Goal: Task Accomplishment & Management: Manage account settings

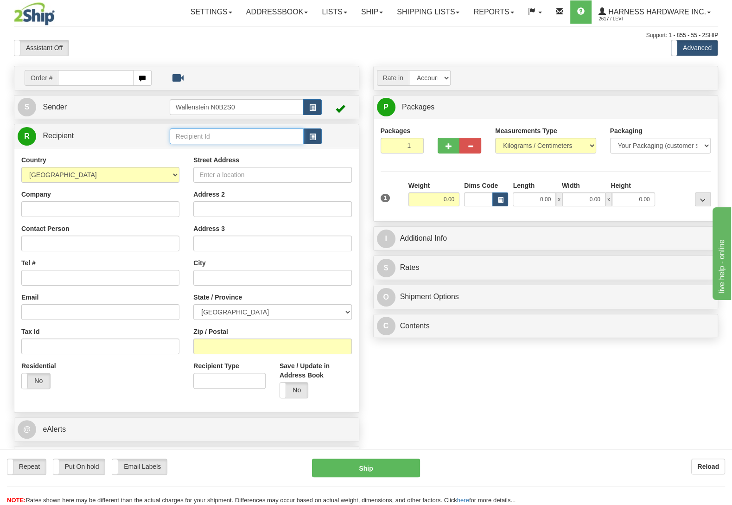
click at [224, 137] on input "text" at bounding box center [237, 136] width 134 height 16
type input "unic"
type input "11"
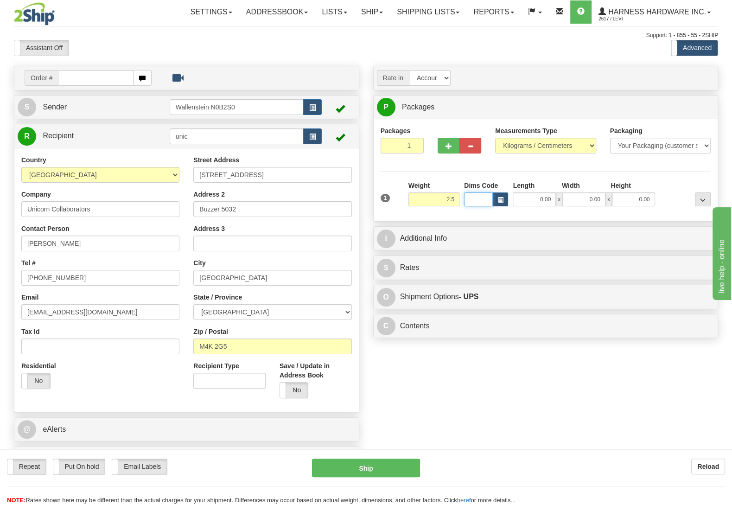
type input "2.50"
type input "11"
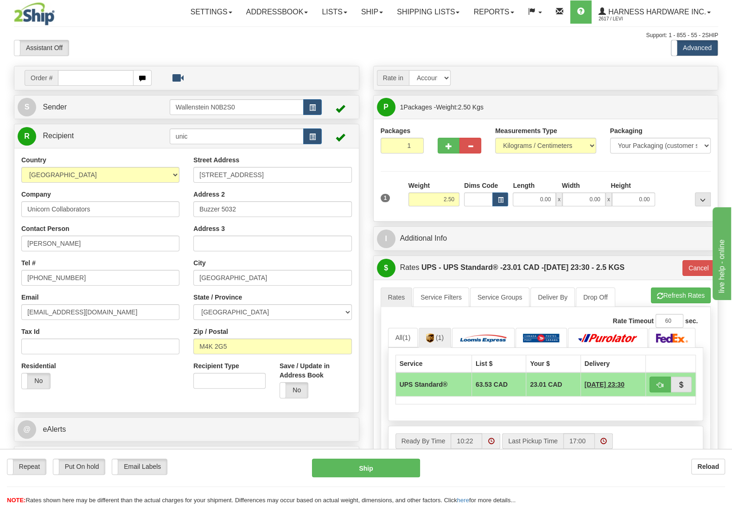
click at [86, 477] on div "Repeat Repeat Put On hold Put On hold Print Order Slip Print Order Slip Email L…" at bounding box center [366, 468] width 732 height 19
click at [83, 470] on label "Put On hold" at bounding box center [79, 466] width 52 height 15
click at [356, 465] on button "Hold" at bounding box center [366, 468] width 108 height 19
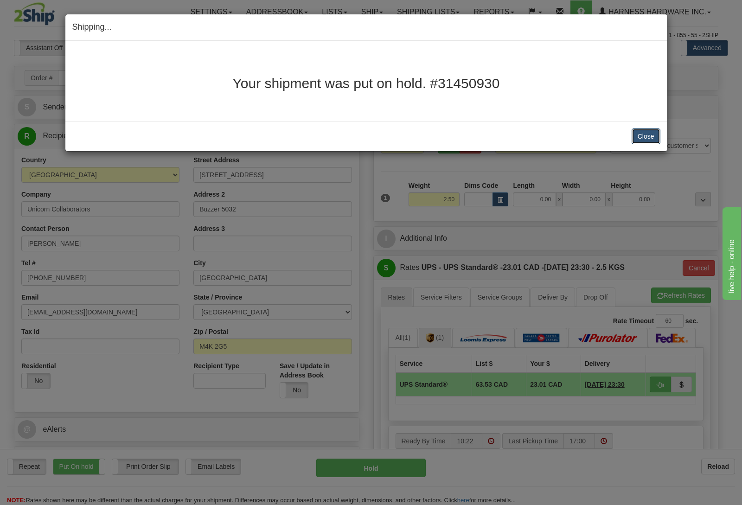
click at [649, 134] on button "Close" at bounding box center [646, 136] width 29 height 16
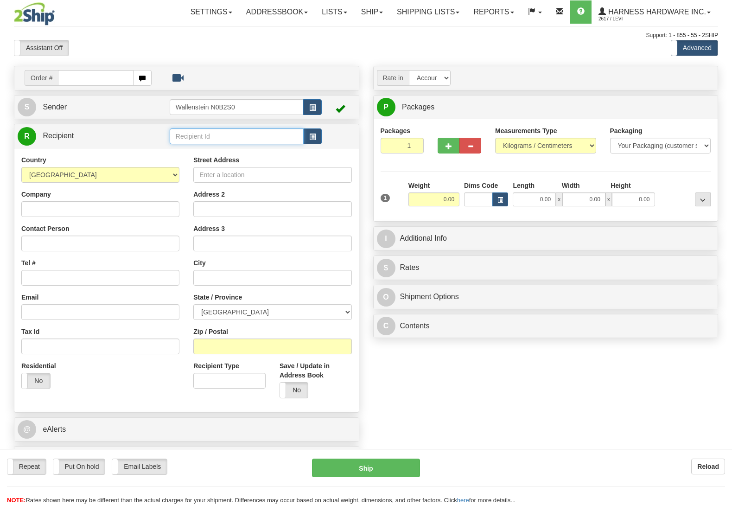
click at [194, 137] on input "text" at bounding box center [237, 136] width 134 height 16
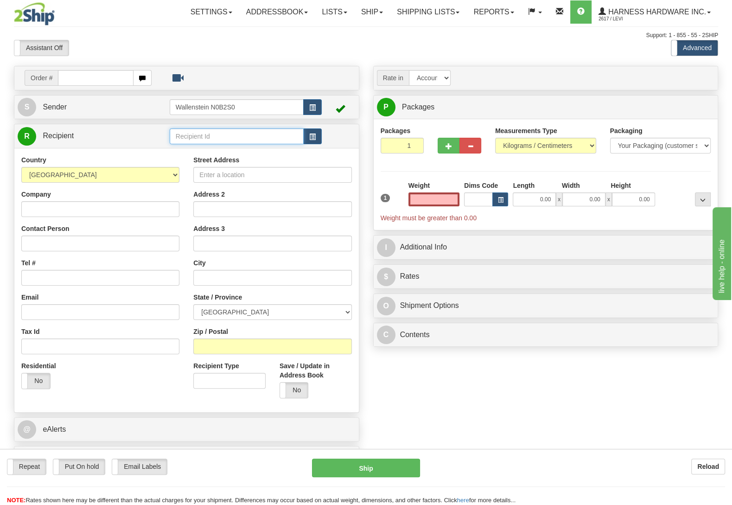
click at [240, 139] on input "text" at bounding box center [237, 136] width 134 height 16
type input "[PERSON_NAME]"
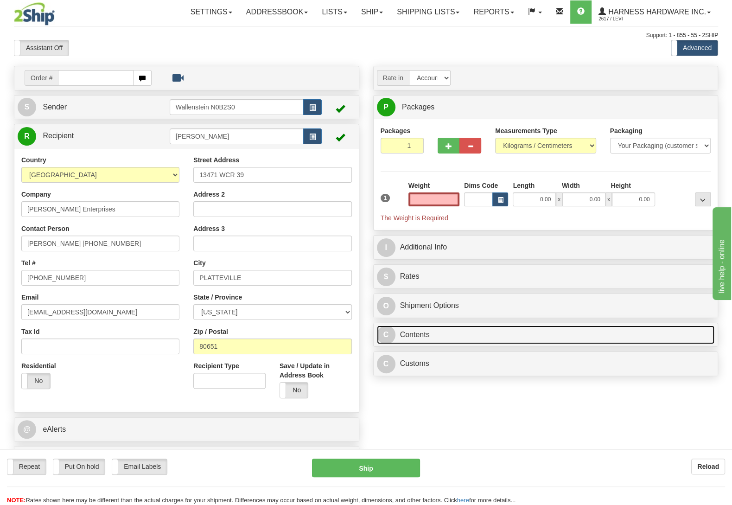
click at [436, 331] on link "C Contents" at bounding box center [546, 335] width 338 height 19
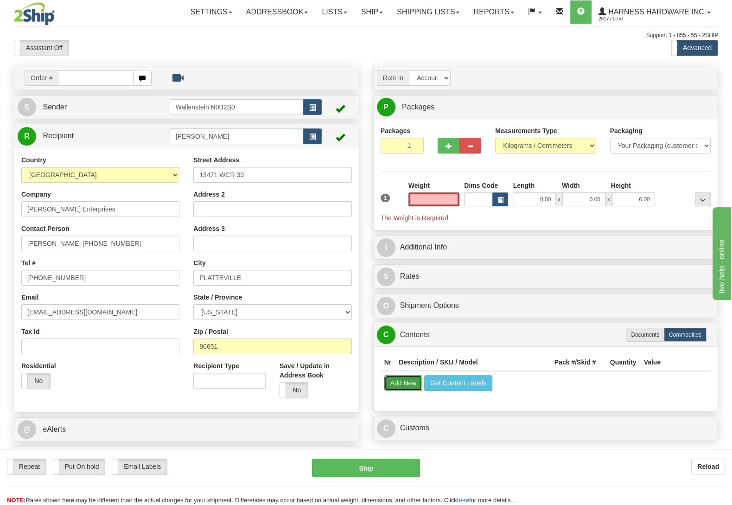
click at [397, 389] on button "Add New" at bounding box center [404, 383] width 39 height 16
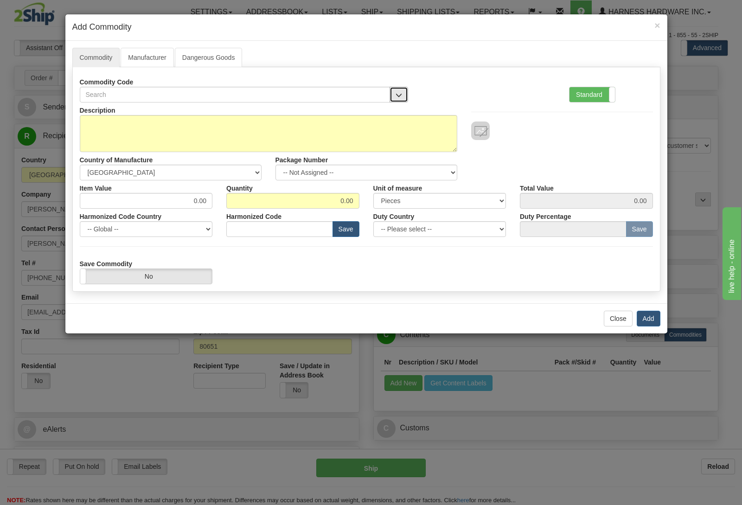
click at [401, 93] on span "button" at bounding box center [399, 95] width 6 height 6
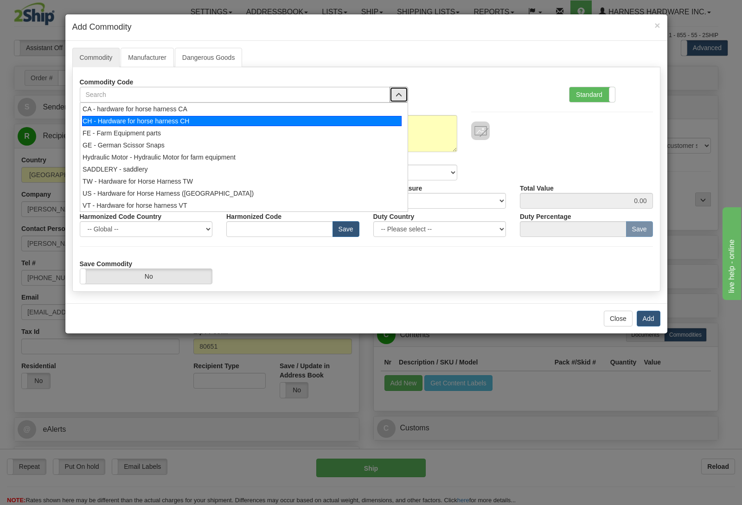
click at [241, 118] on div "CH - Hardware for horse harness CH" at bounding box center [242, 121] width 320 height 10
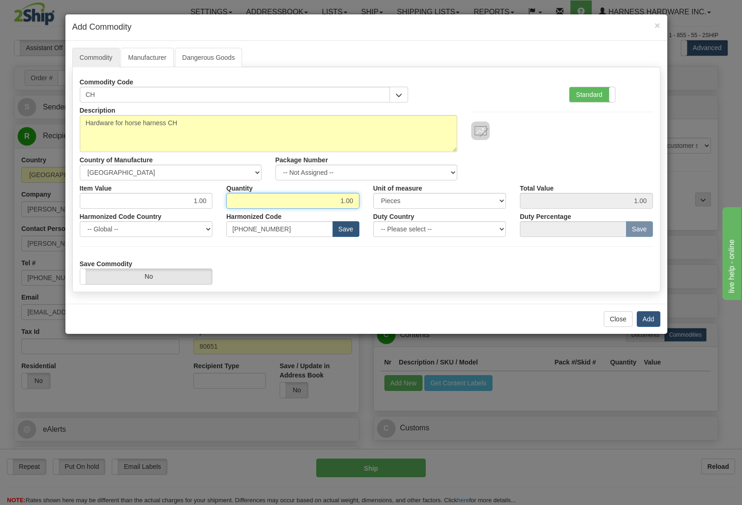
drag, startPoint x: 324, startPoint y: 199, endPoint x: 404, endPoint y: 194, distance: 80.0
click at [360, 194] on input "1.00" at bounding box center [292, 201] width 133 height 16
click at [187, 207] on input "1.00" at bounding box center [146, 201] width 133 height 16
type input "179.37"
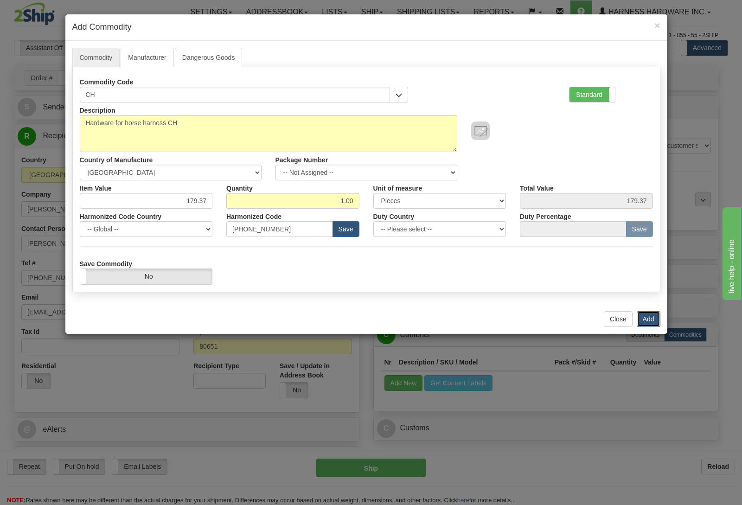
click at [655, 319] on button "Add" at bounding box center [649, 319] width 24 height 16
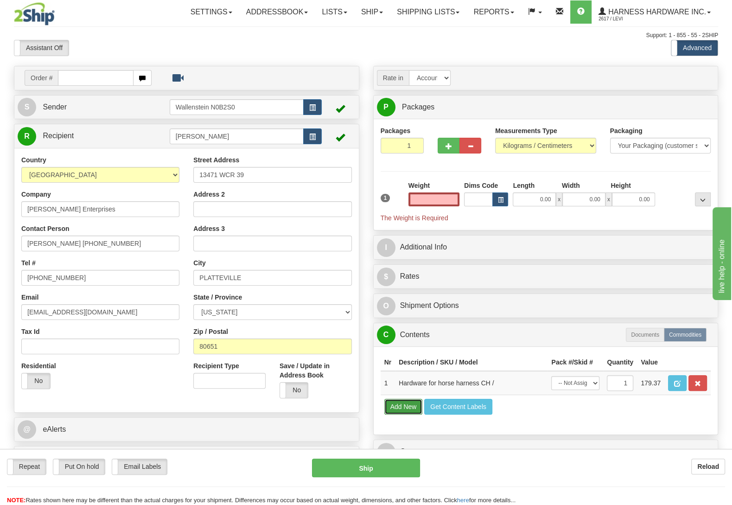
click at [401, 415] on button "Add New" at bounding box center [404, 407] width 39 height 16
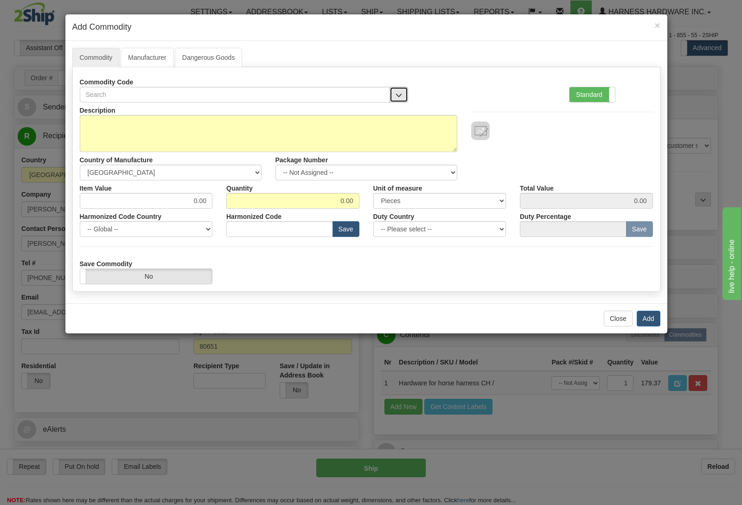
click at [398, 92] on button "button" at bounding box center [399, 95] width 19 height 16
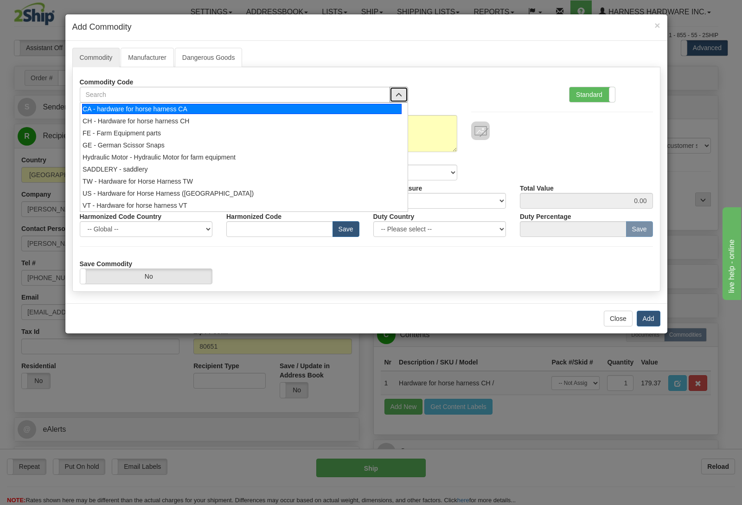
click at [205, 107] on div "CA - hardware for horse harness CA" at bounding box center [242, 109] width 320 height 10
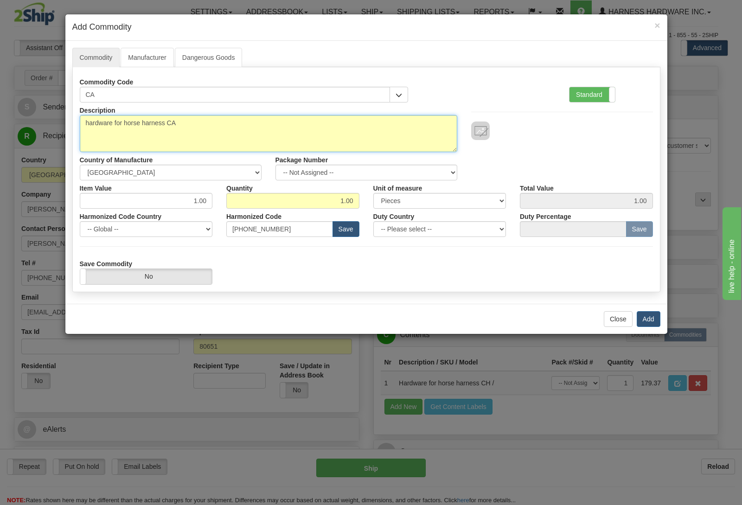
drag, startPoint x: 204, startPoint y: 121, endPoint x: 0, endPoint y: 149, distance: 205.6
click at [80, 151] on textarea "hardware for horse harness CA" at bounding box center [269, 133] width 378 height 37
type textarea "Hay Feeder"
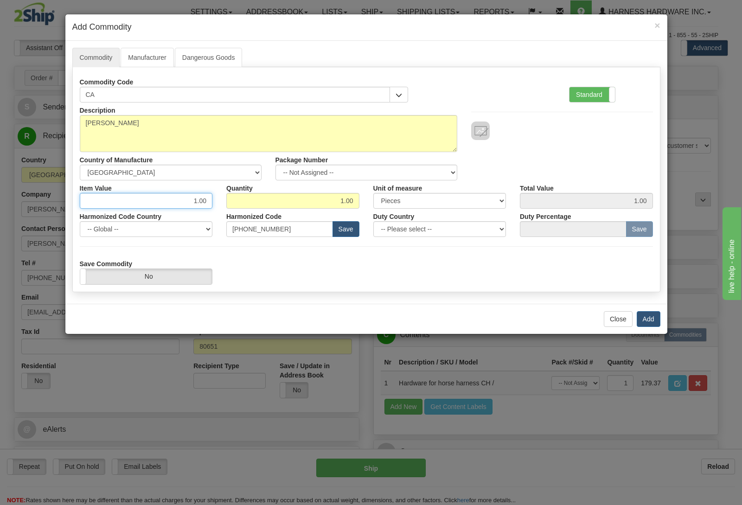
drag, startPoint x: 167, startPoint y: 203, endPoint x: 312, endPoint y: 206, distance: 145.2
click at [213, 206] on input "1.00" at bounding box center [146, 201] width 133 height 16
type input "40.07"
drag, startPoint x: 283, startPoint y: 239, endPoint x: 276, endPoint y: 234, distance: 7.9
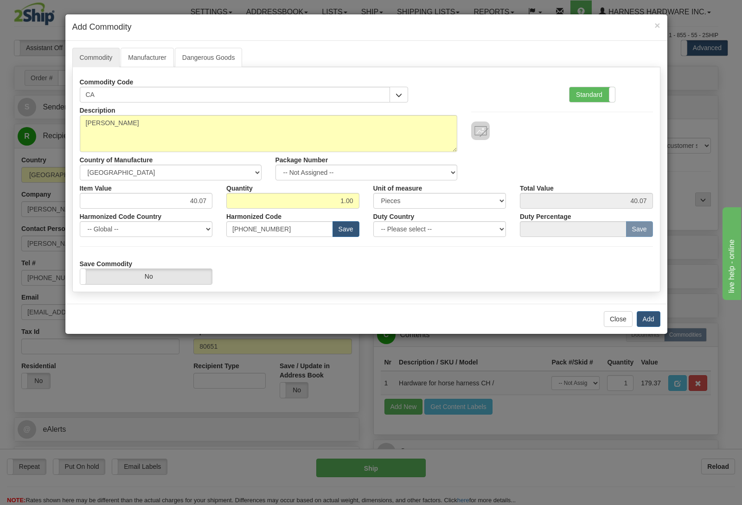
click at [281, 238] on div "Description hardware for horse harness CA Country of Manufacture -- Unknown -- …" at bounding box center [366, 194] width 573 height 182
drag, startPoint x: 276, startPoint y: 234, endPoint x: 92, endPoint y: 258, distance: 185.7
click at [226, 237] on input "[PHONE_NUMBER]" at bounding box center [279, 229] width 107 height 16
type input "8"
type input "7326.90"
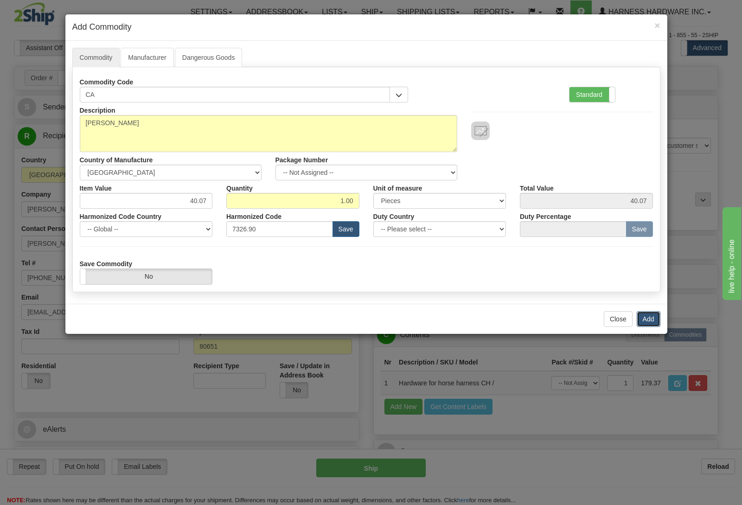
click at [647, 322] on button "Add" at bounding box center [649, 319] width 24 height 16
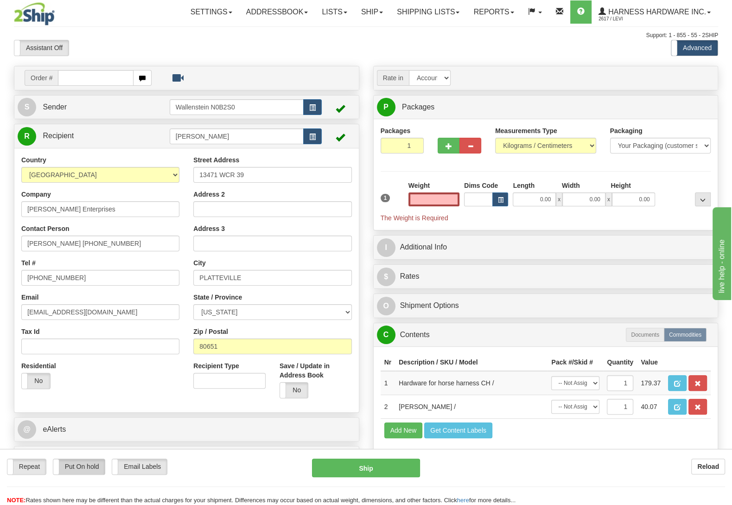
click at [79, 465] on label "Put On hold" at bounding box center [79, 466] width 52 height 15
click at [408, 457] on div "Repeat Repeat Put On hold Put On hold Print Order Slip Print Order Slip Email L…" at bounding box center [366, 477] width 732 height 56
click at [395, 471] on button "Hold" at bounding box center [366, 468] width 108 height 19
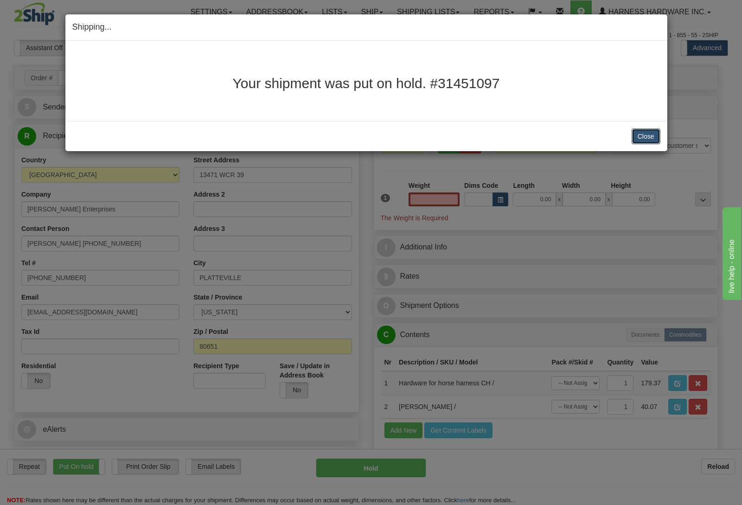
click at [644, 139] on button "Close" at bounding box center [646, 136] width 29 height 16
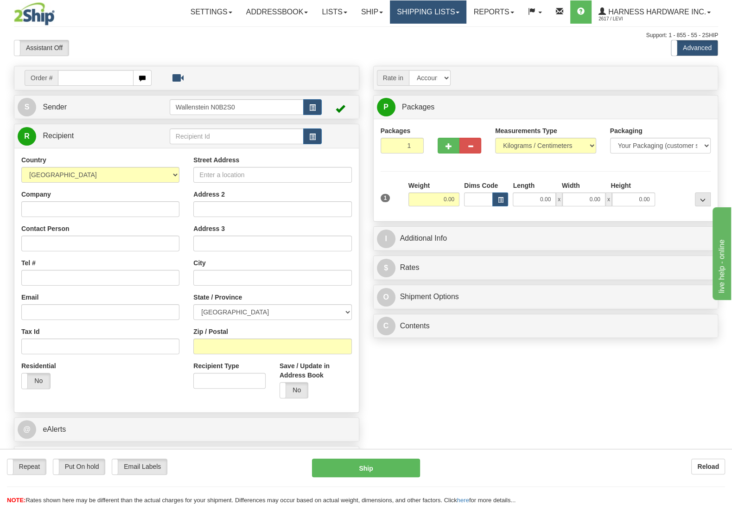
click at [415, 11] on link "Shipping lists" at bounding box center [428, 11] width 77 height 23
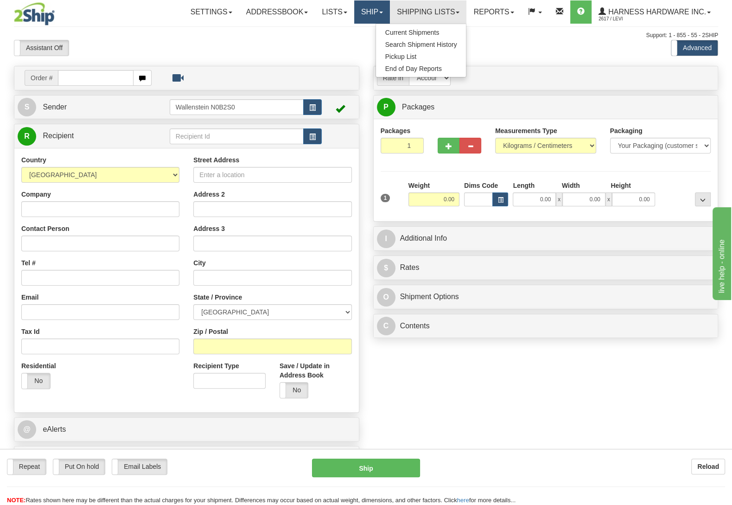
click at [354, 11] on link "Ship" at bounding box center [372, 11] width 36 height 23
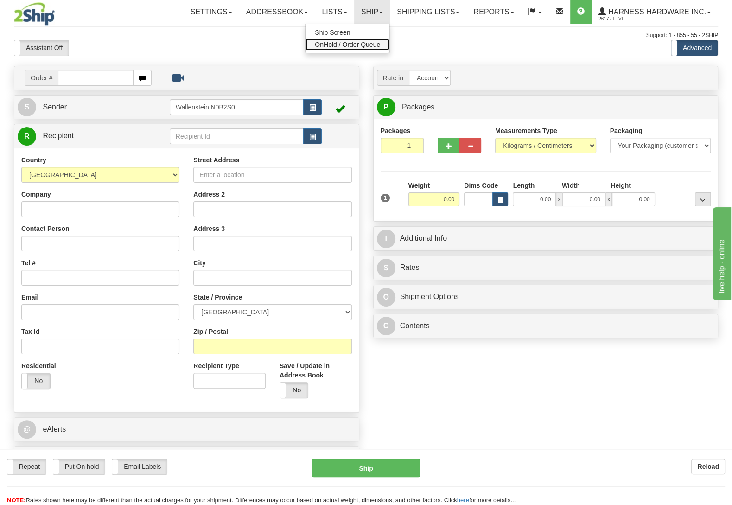
click at [350, 43] on span "OnHold / Order Queue" at bounding box center [347, 44] width 65 height 7
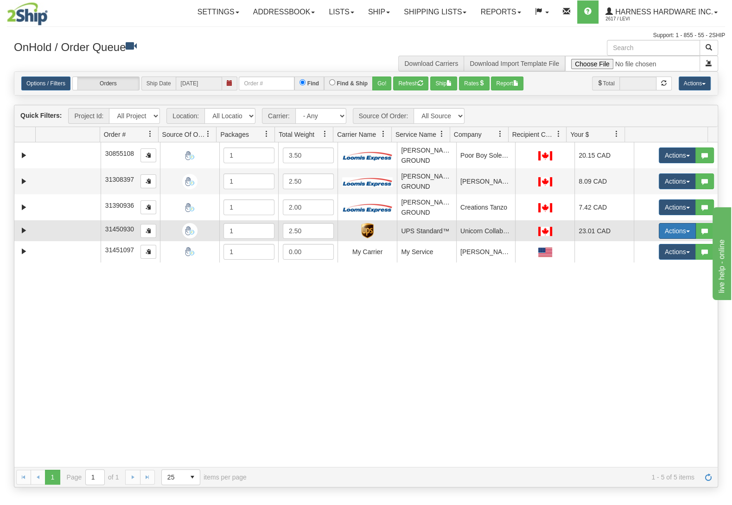
click at [661, 229] on button "Actions" at bounding box center [677, 231] width 37 height 16
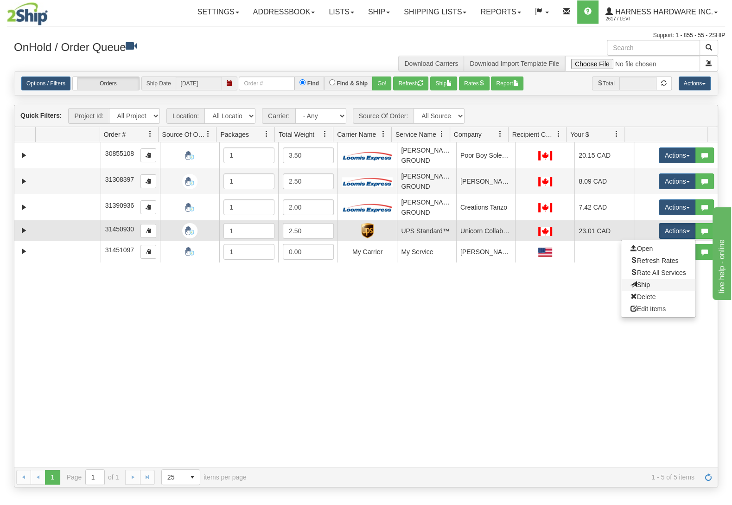
click at [643, 287] on link "Ship" at bounding box center [659, 285] width 74 height 12
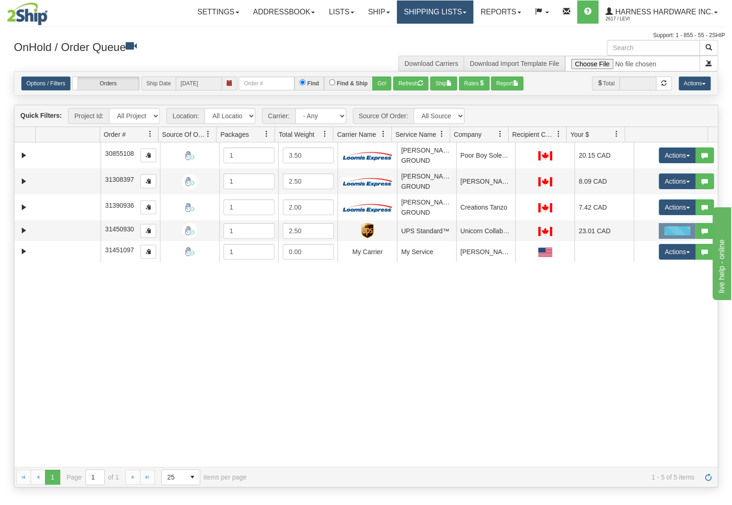
click at [436, 13] on link "Shipping lists" at bounding box center [435, 11] width 77 height 23
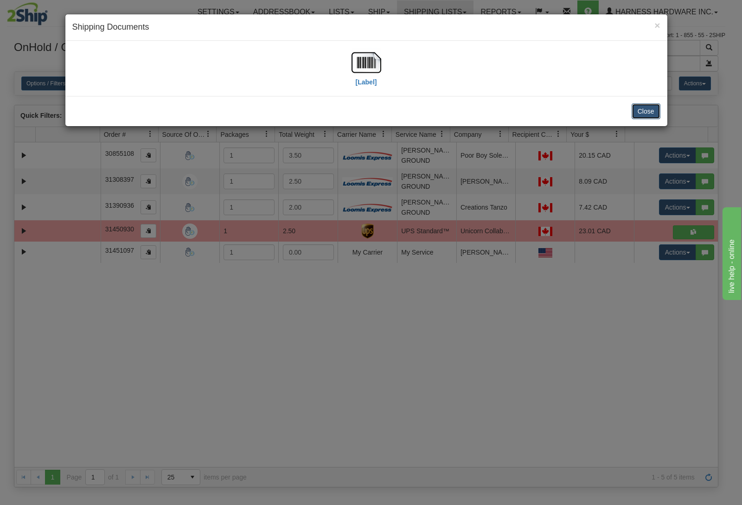
click at [647, 114] on button "Close" at bounding box center [646, 111] width 29 height 16
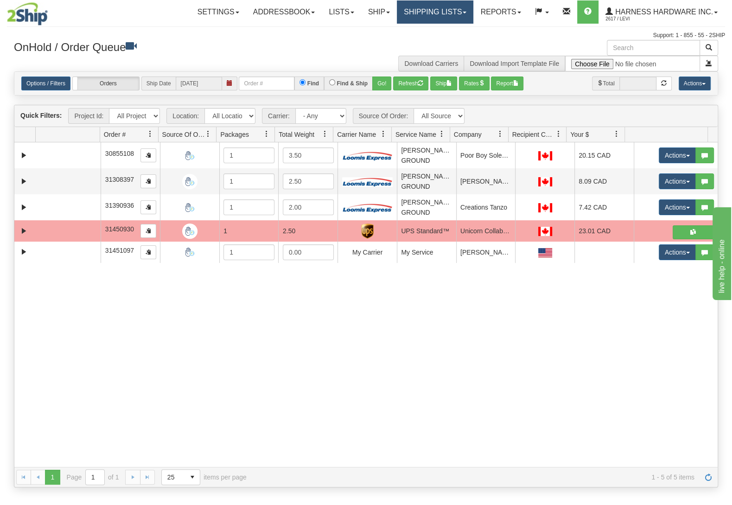
click at [450, 19] on link "Shipping lists" at bounding box center [435, 11] width 77 height 23
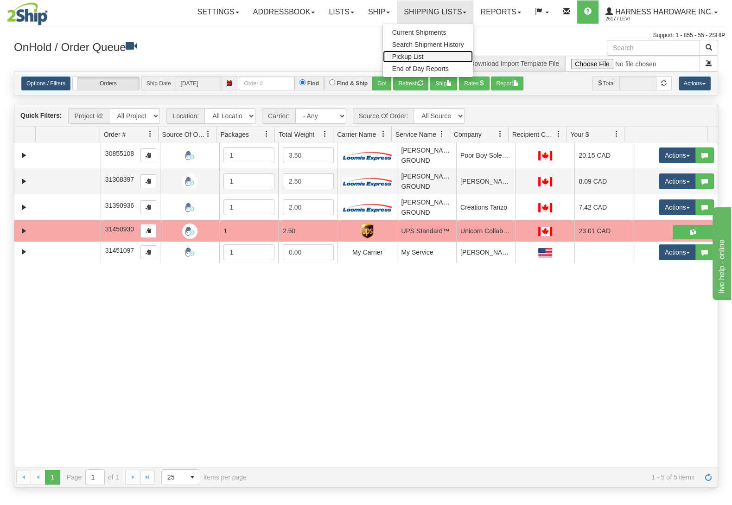
click at [443, 51] on link "Pickup List" at bounding box center [428, 57] width 90 height 12
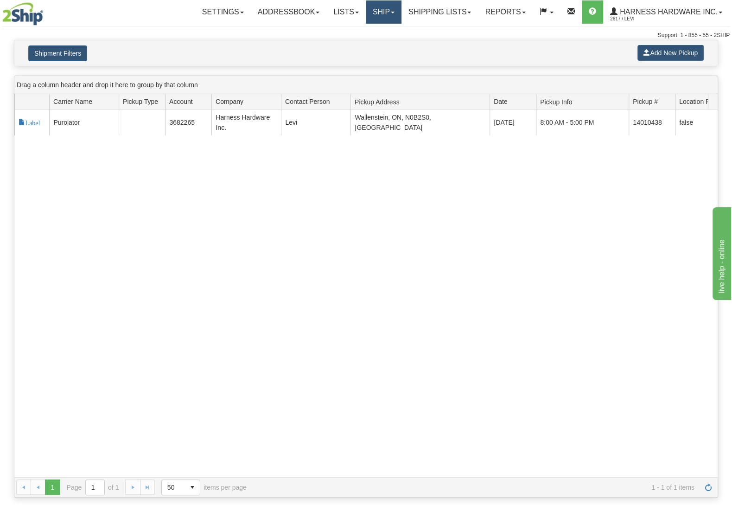
click at [382, 15] on link "Ship" at bounding box center [384, 11] width 36 height 23
click at [378, 45] on span "OnHold / Order Queue" at bounding box center [359, 44] width 65 height 7
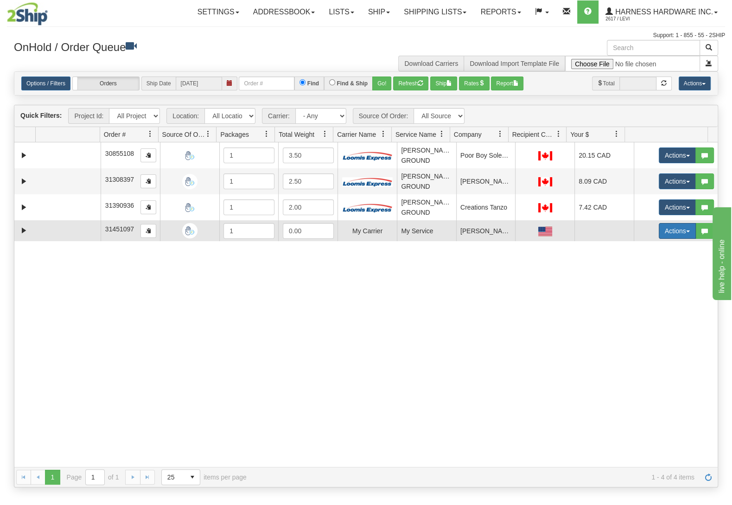
click at [663, 235] on button "Actions" at bounding box center [677, 231] width 37 height 16
click at [642, 250] on link "Open" at bounding box center [659, 249] width 74 height 12
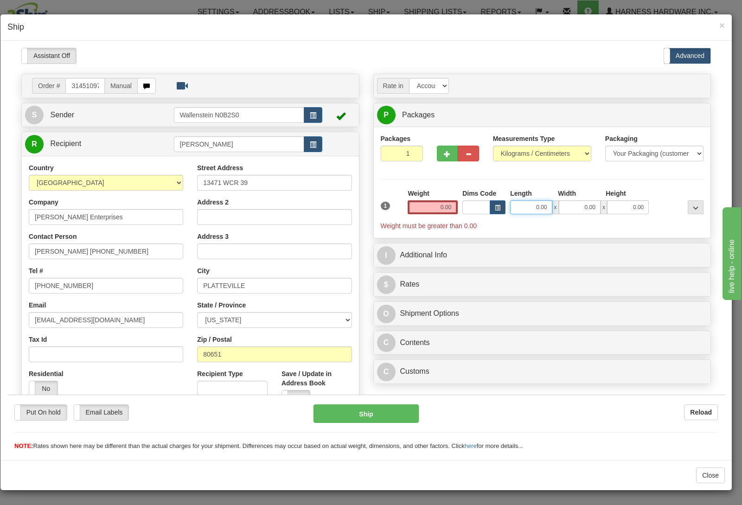
drag, startPoint x: 516, startPoint y: 212, endPoint x: 591, endPoint y: 221, distance: 75.7
click at [552, 214] on input "0.00" at bounding box center [531, 207] width 42 height 14
type input "25.00"
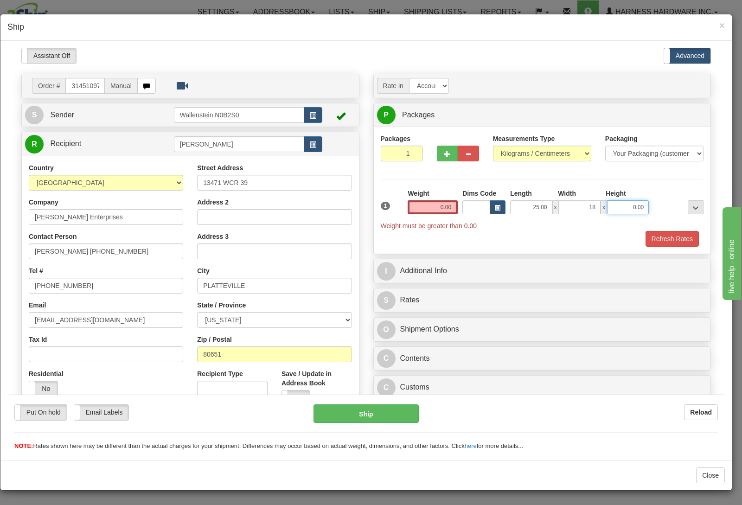
type input "18.00"
type input "27.00"
drag, startPoint x: 431, startPoint y: 207, endPoint x: 466, endPoint y: 210, distance: 35.4
click at [458, 210] on input "0.00" at bounding box center [433, 207] width 50 height 14
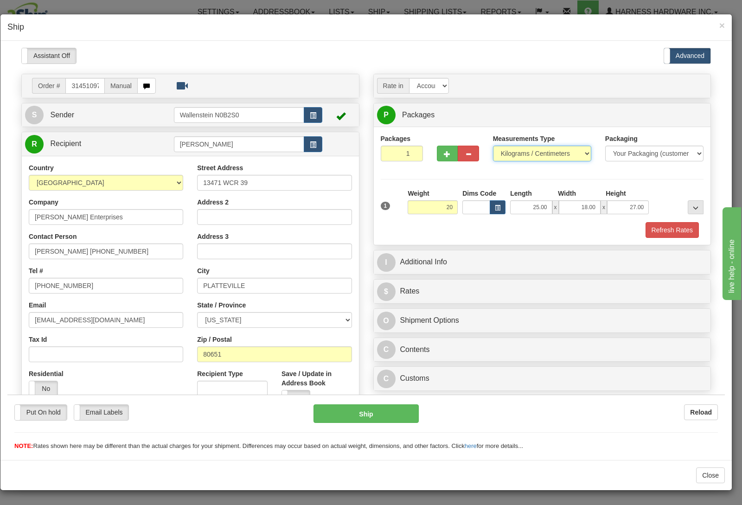
type input "20.00"
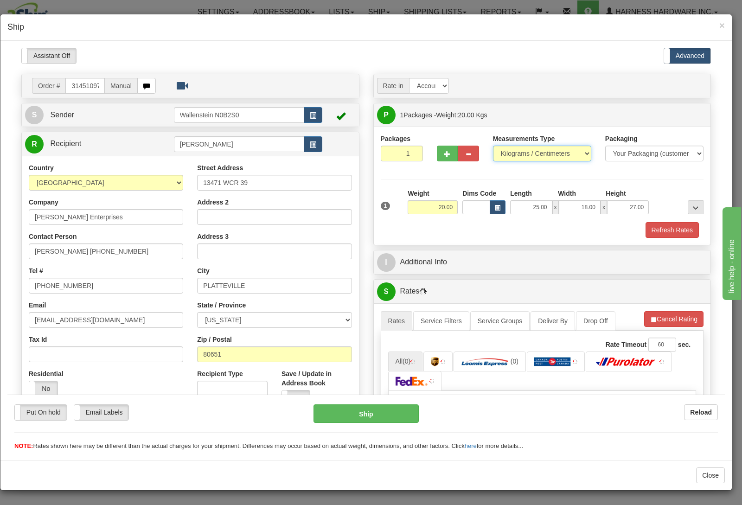
select select "0"
click option "Pounds / Inches" at bounding box center [7, 47] width 0 height 0
click at [299, 238] on div "Address 3" at bounding box center [274, 244] width 154 height 27
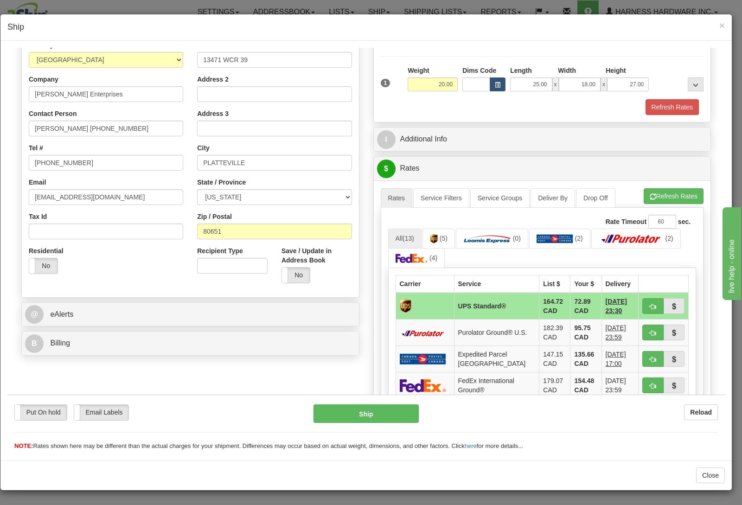
scroll to position [146, 0]
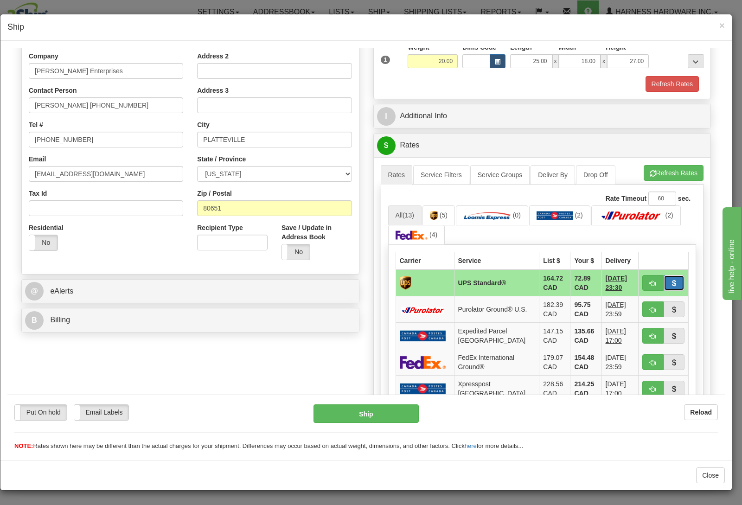
click at [669, 287] on button "button" at bounding box center [674, 283] width 21 height 16
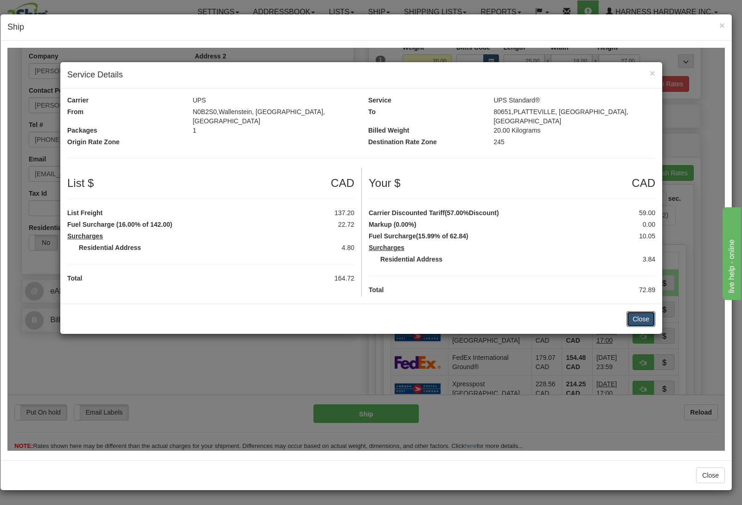
click at [643, 315] on button "Close" at bounding box center [641, 319] width 29 height 16
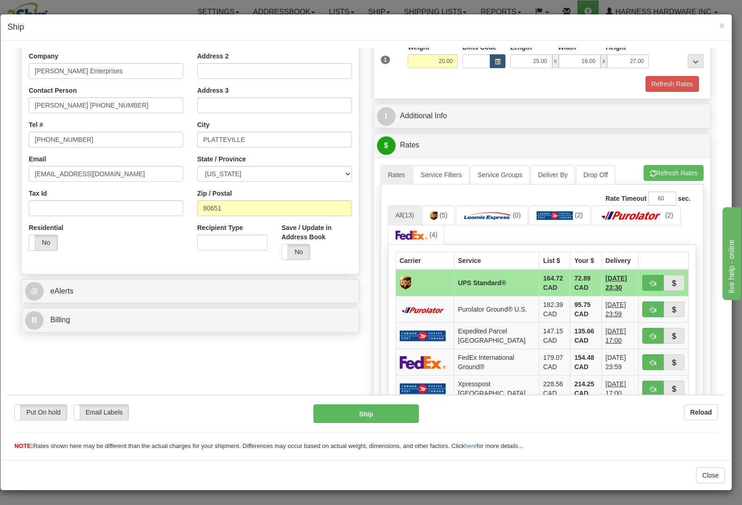
scroll to position [49, 0]
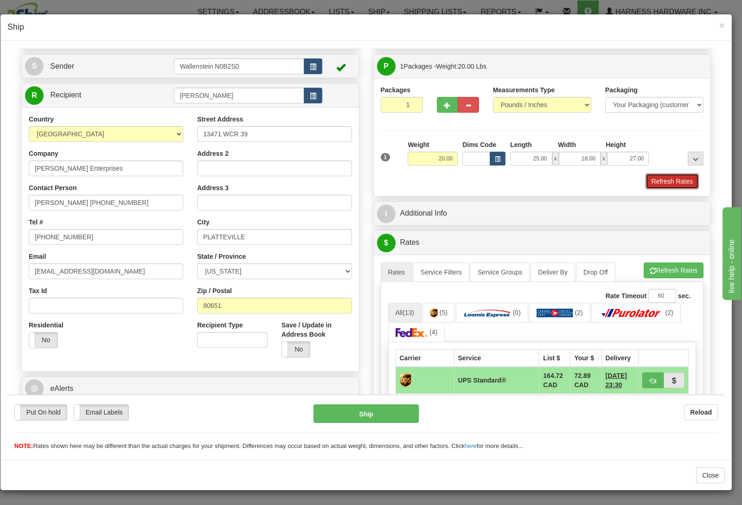
click at [657, 176] on button "Refresh Rates" at bounding box center [672, 181] width 53 height 16
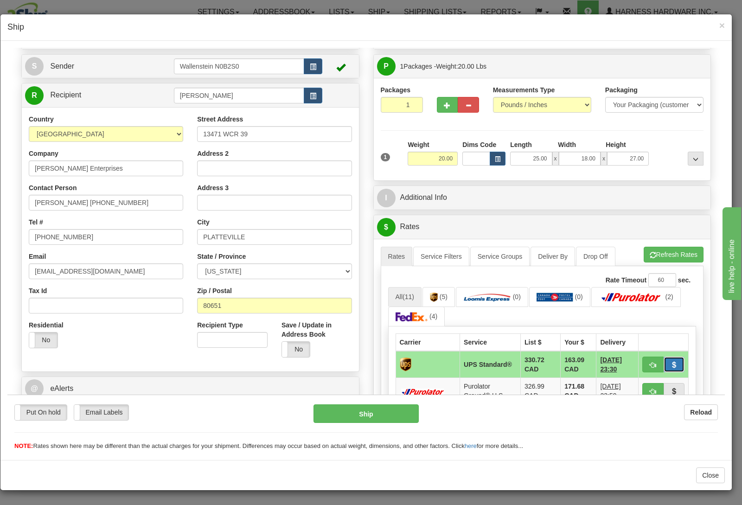
click at [671, 365] on span "button" at bounding box center [674, 365] width 6 height 6
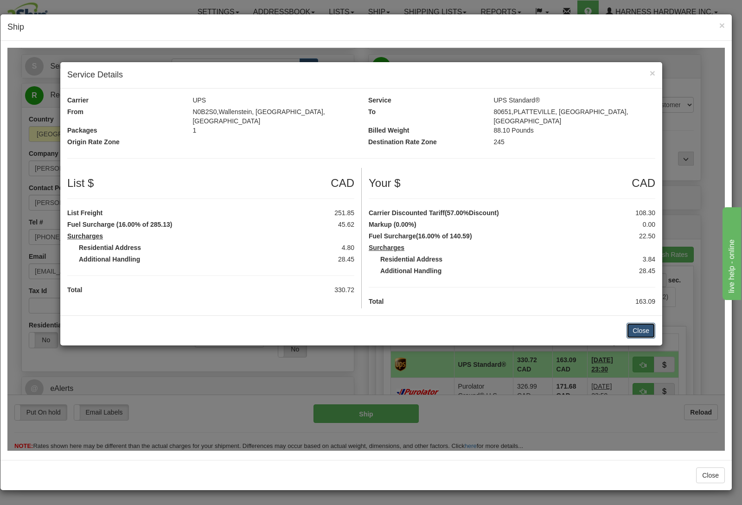
click at [640, 324] on button "Close" at bounding box center [641, 330] width 29 height 16
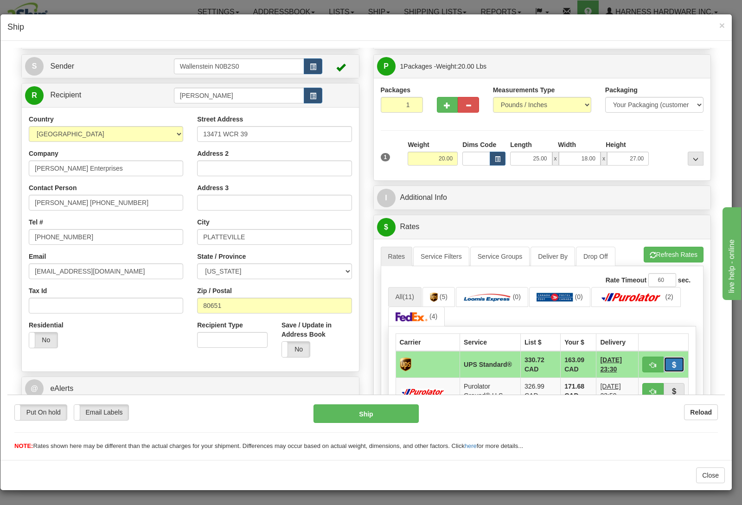
click at [665, 361] on button "button" at bounding box center [674, 364] width 21 height 16
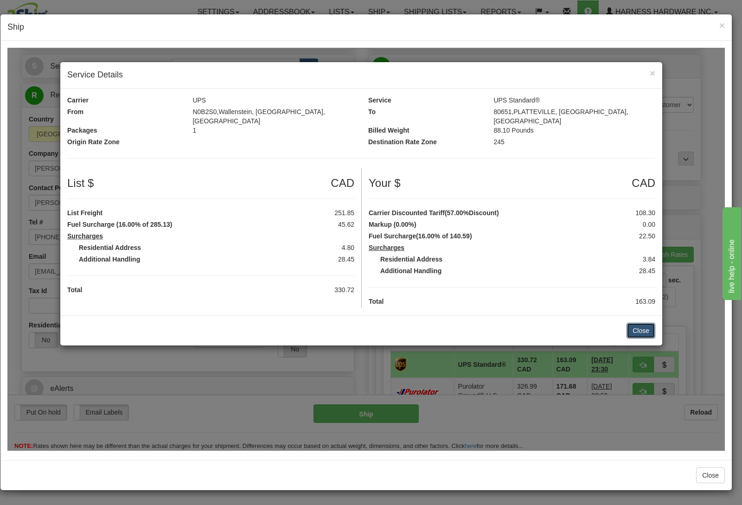
click at [642, 324] on button "Close" at bounding box center [641, 330] width 29 height 16
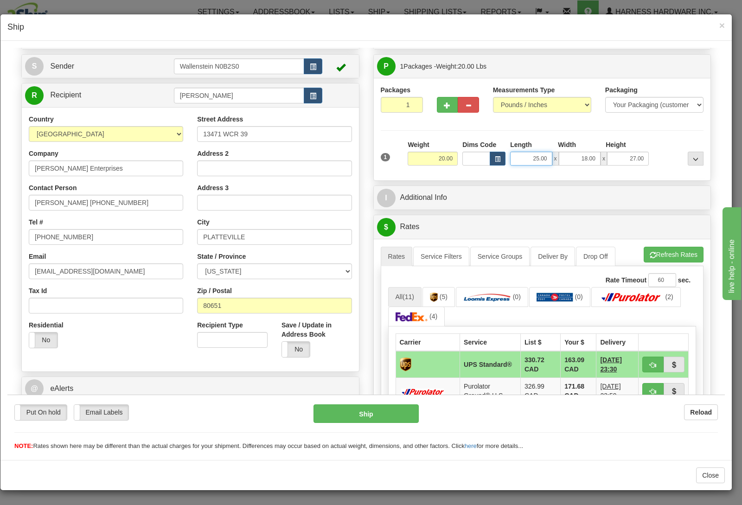
drag, startPoint x: 522, startPoint y: 159, endPoint x: 590, endPoint y: 151, distance: 67.8
click at [552, 151] on input "25.00" at bounding box center [531, 158] width 42 height 14
type input "29.00"
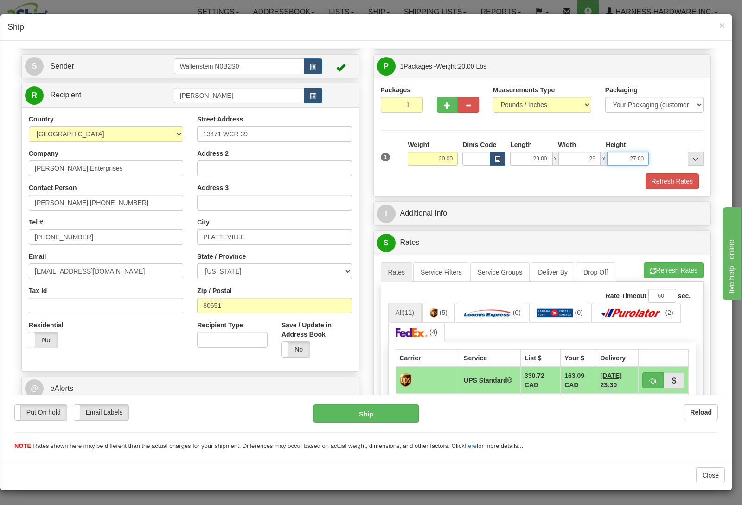
type input "29.00"
type input "7.00"
click at [677, 268] on button "Refresh Rates" at bounding box center [674, 270] width 60 height 16
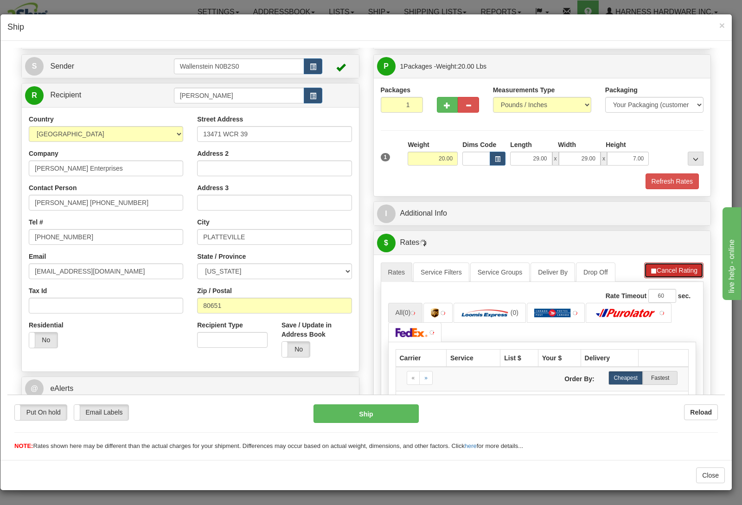
click at [663, 273] on button "Cancel Rating" at bounding box center [673, 270] width 59 height 16
click at [663, 273] on button "Refresh Rates" at bounding box center [674, 270] width 60 height 16
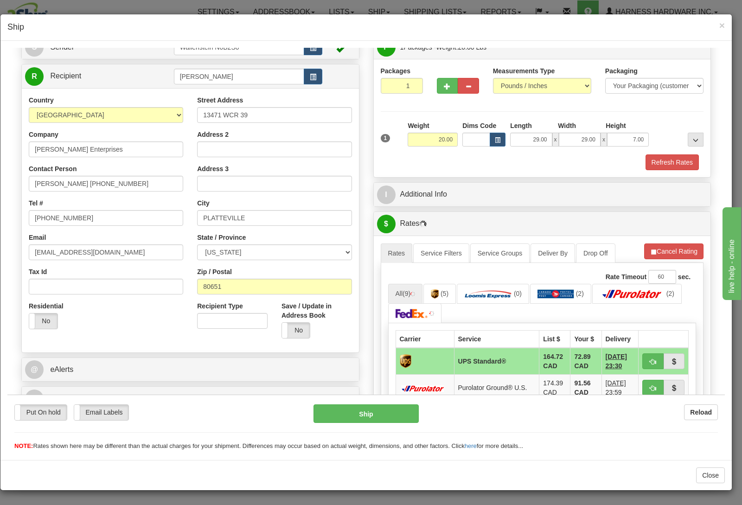
scroll to position [97, 0]
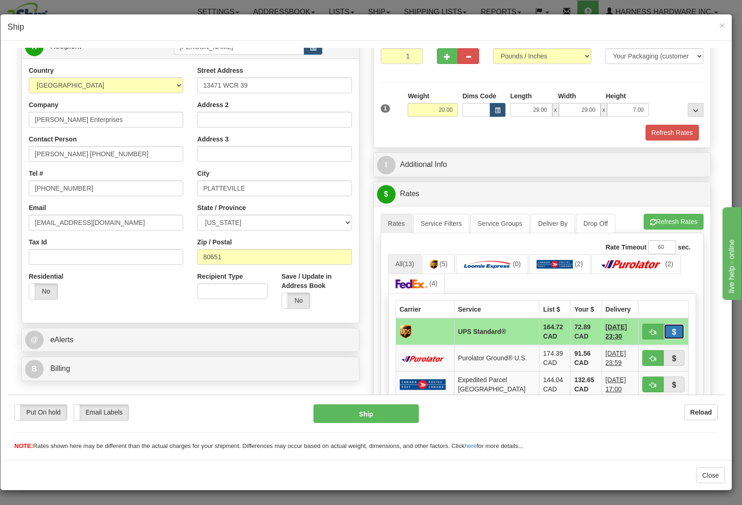
click at [666, 328] on button "button" at bounding box center [674, 331] width 21 height 16
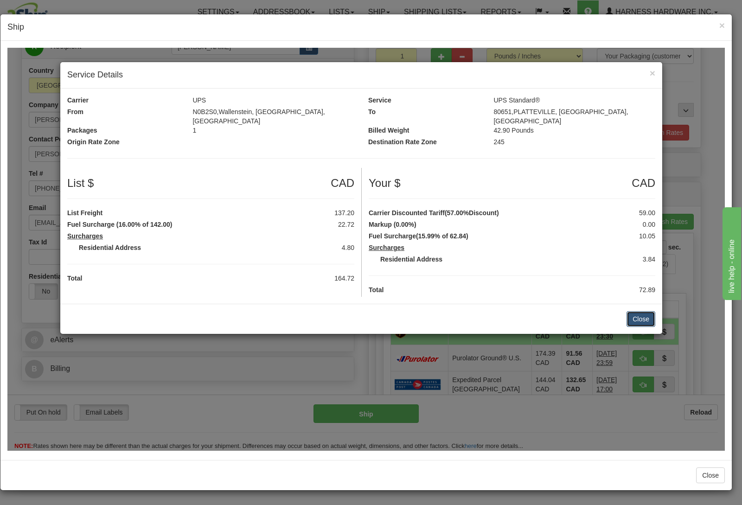
click at [648, 311] on button "Close" at bounding box center [641, 319] width 29 height 16
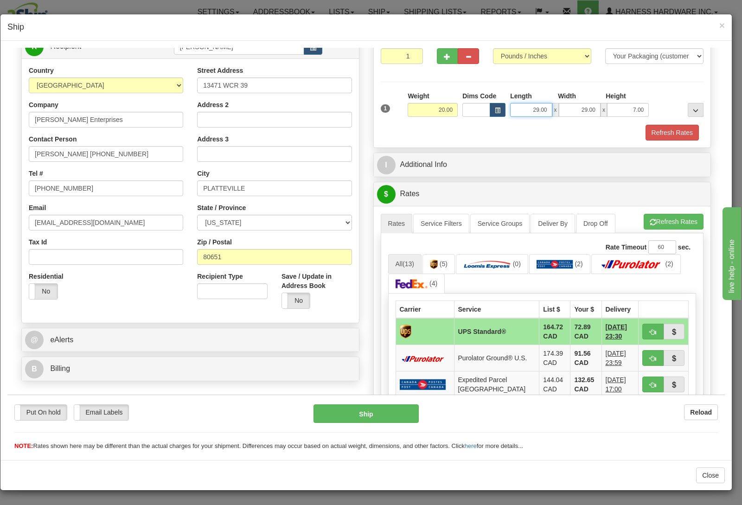
drag, startPoint x: 520, startPoint y: 109, endPoint x: 648, endPoint y: 124, distance: 128.9
click at [552, 116] on input "29.00" at bounding box center [531, 110] width 42 height 14
type input "0.00"
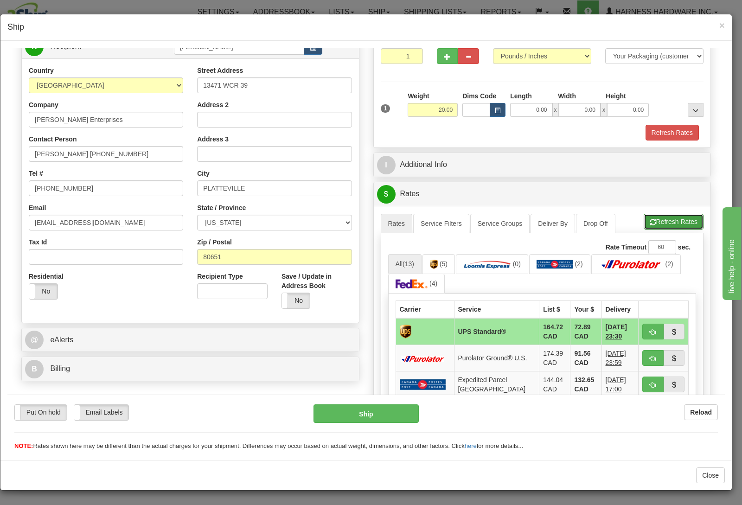
click at [659, 226] on button "Refresh Rates" at bounding box center [674, 221] width 60 height 16
drag, startPoint x: 520, startPoint y: 111, endPoint x: 580, endPoint y: 102, distance: 60.5
click at [552, 103] on input "0.00" at bounding box center [531, 110] width 42 height 14
type input "29.00"
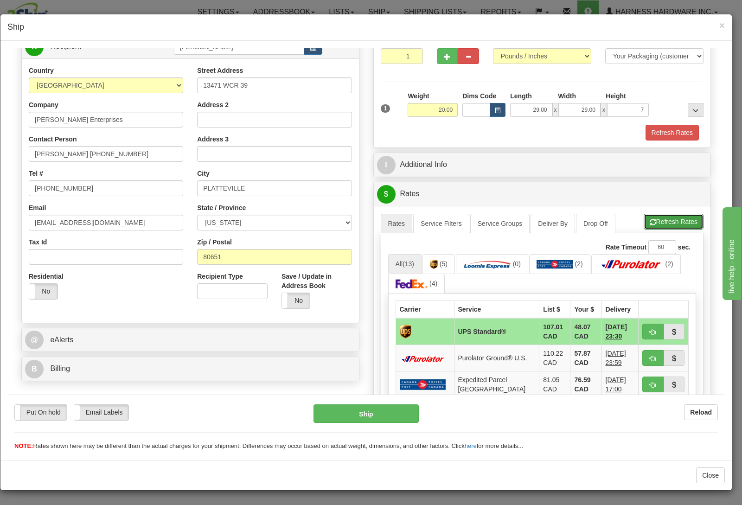
type input "7.00"
click at [663, 222] on button "Refresh Rates" at bounding box center [674, 221] width 60 height 16
click at [493, 48] on select "Pounds / Inches Kilograms / Centimeters" at bounding box center [542, 56] width 98 height 16
select select "1"
click option "Kilograms / Centimeters" at bounding box center [7, 47] width 0 height 0
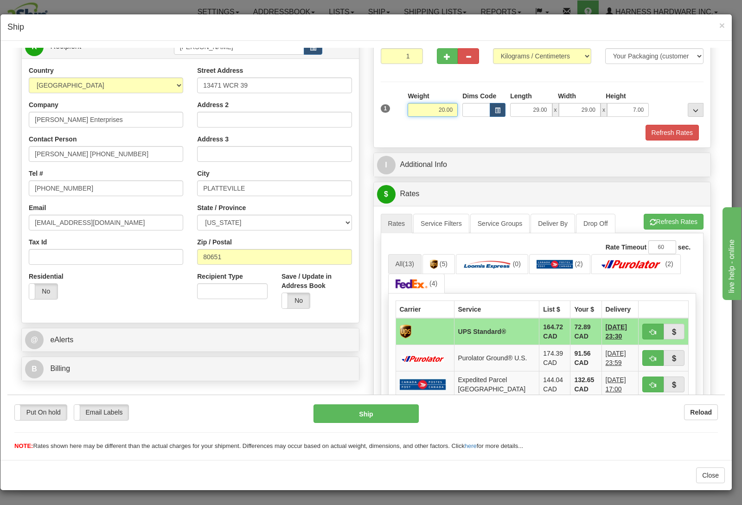
drag, startPoint x: 433, startPoint y: 106, endPoint x: 494, endPoint y: 112, distance: 61.5
click at [458, 112] on input "20.00" at bounding box center [433, 110] width 50 height 14
type input "1.50"
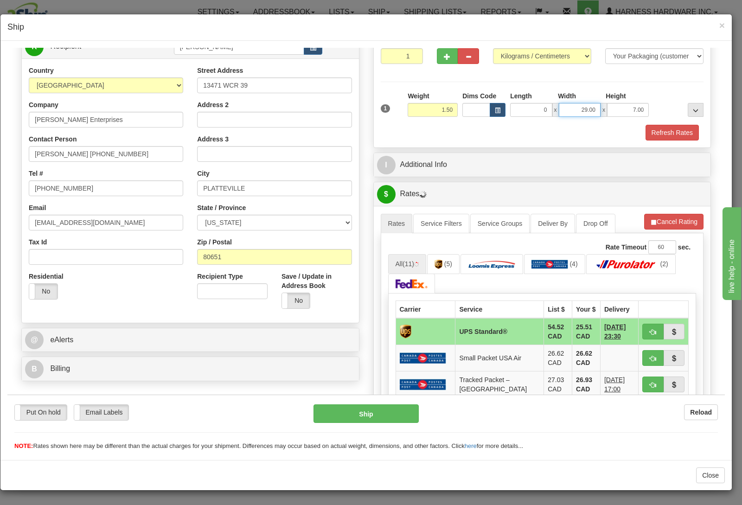
type input "0.00"
click at [656, 218] on button "Refresh Rates" at bounding box center [674, 221] width 60 height 16
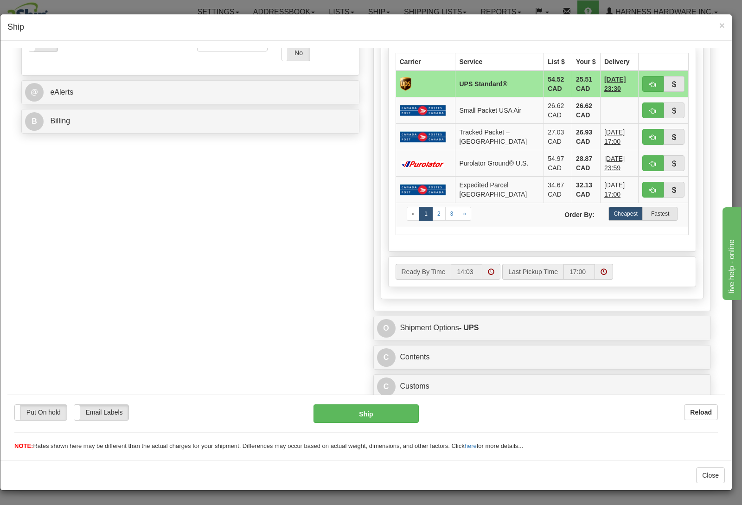
scroll to position [351, 0]
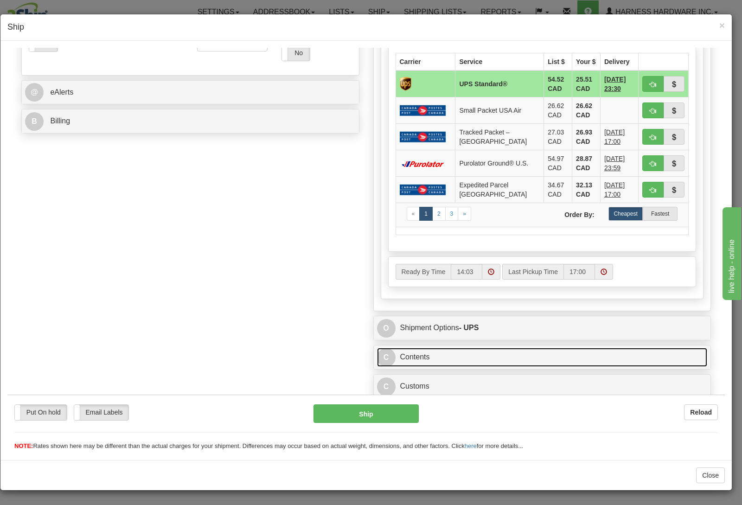
click at [405, 351] on link "C Contents" at bounding box center [542, 356] width 331 height 19
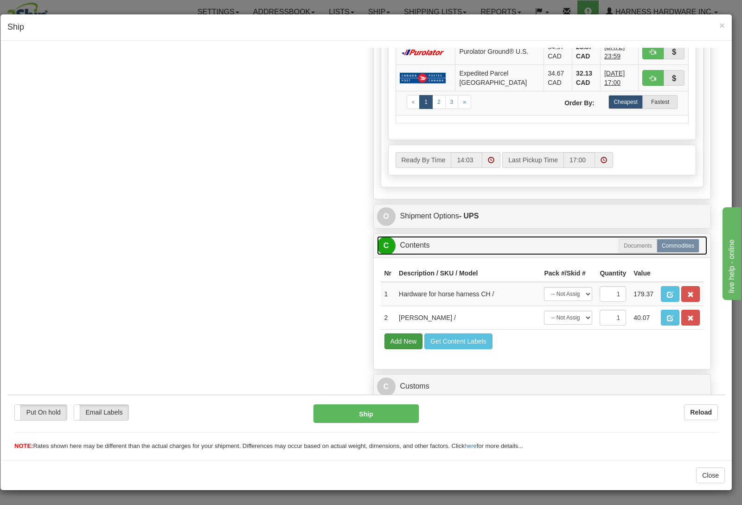
scroll to position [495, 0]
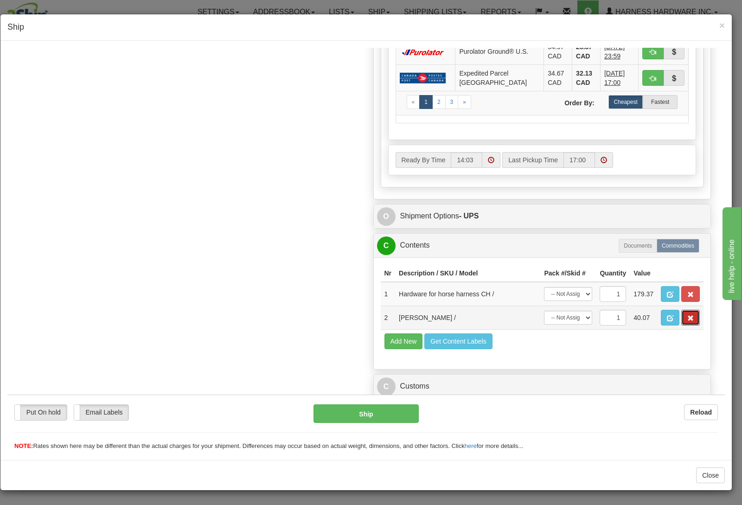
click at [681, 313] on button "button" at bounding box center [690, 317] width 19 height 16
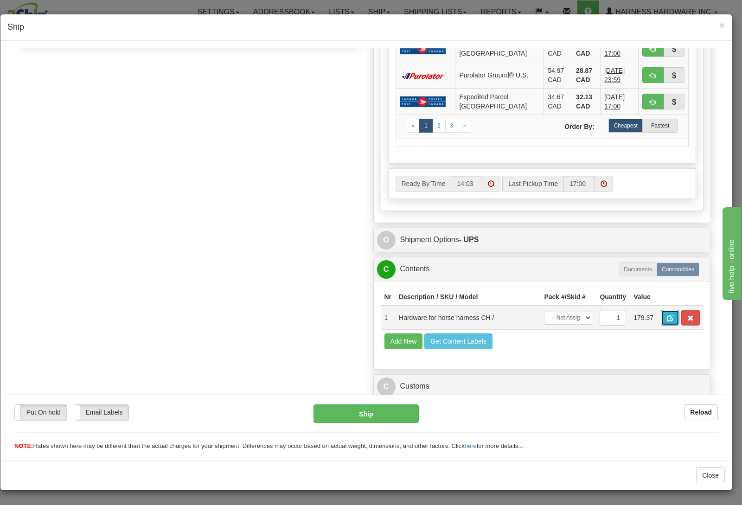
click at [680, 309] on button "button" at bounding box center [670, 317] width 19 height 16
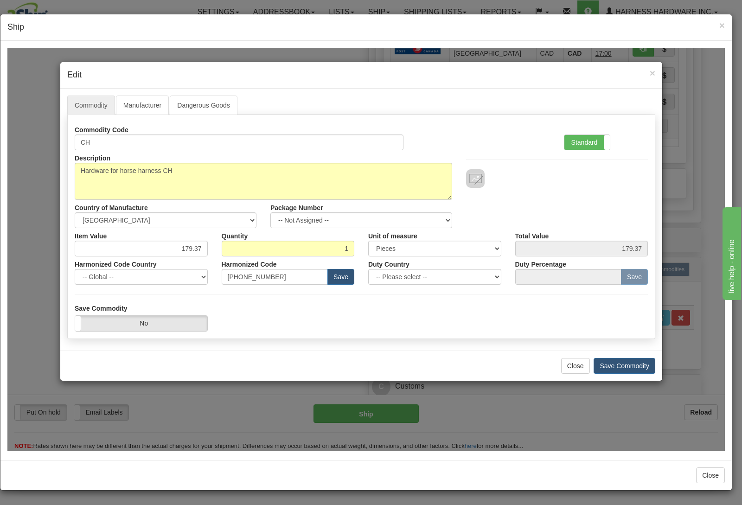
click at [655, 72] on div "× Edit" at bounding box center [361, 75] width 602 height 26
click at [651, 72] on span "×" at bounding box center [653, 72] width 6 height 11
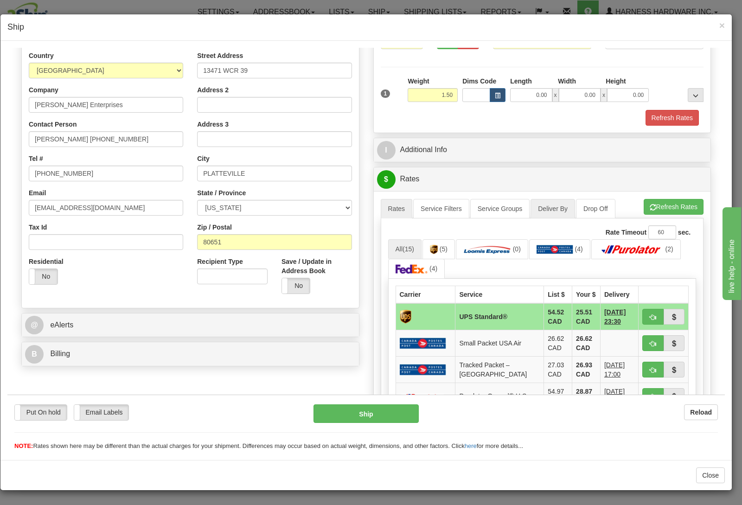
scroll to position [115, 0]
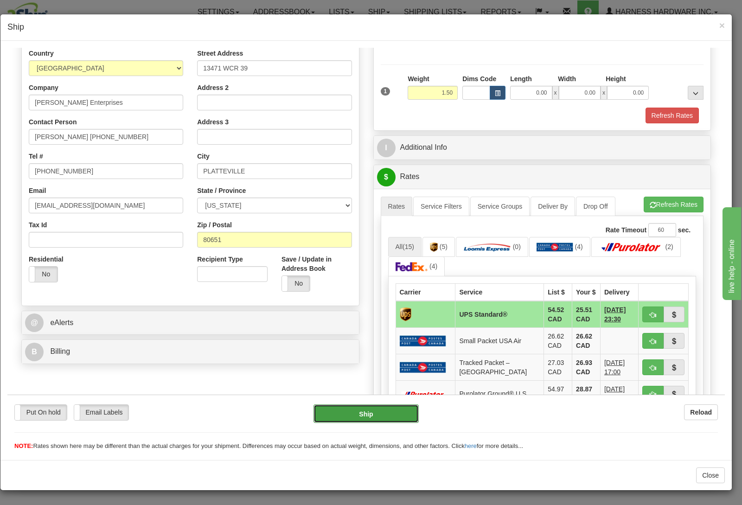
click at [347, 413] on button "Ship" at bounding box center [367, 413] width 106 height 19
type input "11"
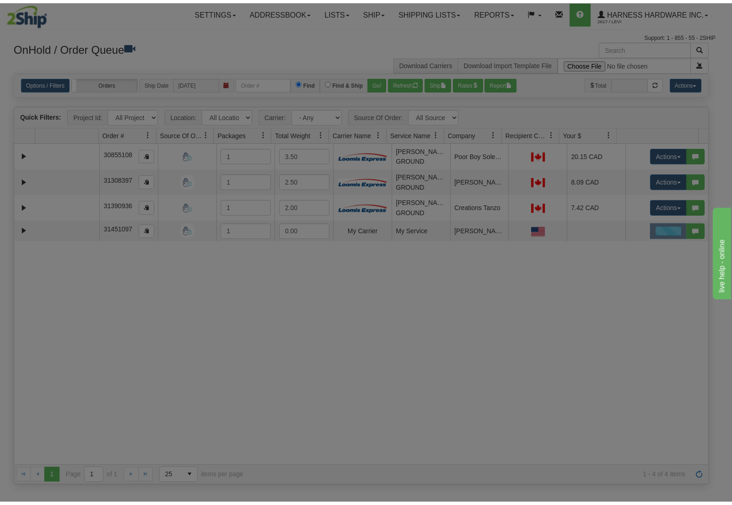
scroll to position [0, 0]
